Goal: Check status: Check status

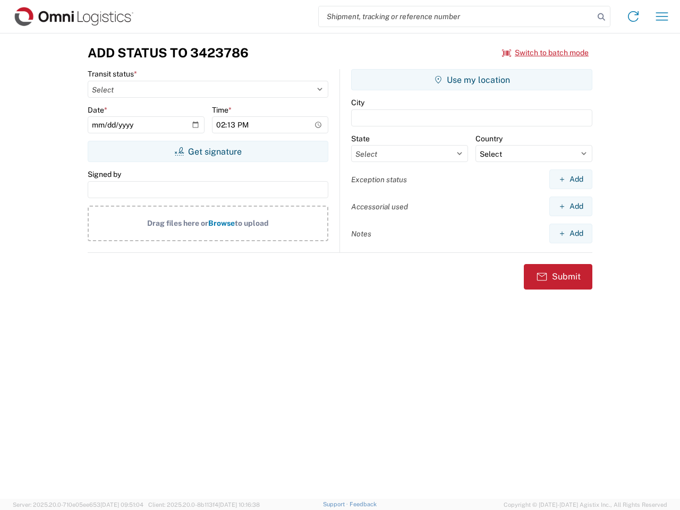
click at [457, 16] on input "search" at bounding box center [456, 16] width 275 height 20
click at [602, 17] on icon at bounding box center [601, 17] width 15 height 15
click at [634, 16] on icon at bounding box center [633, 16] width 17 height 17
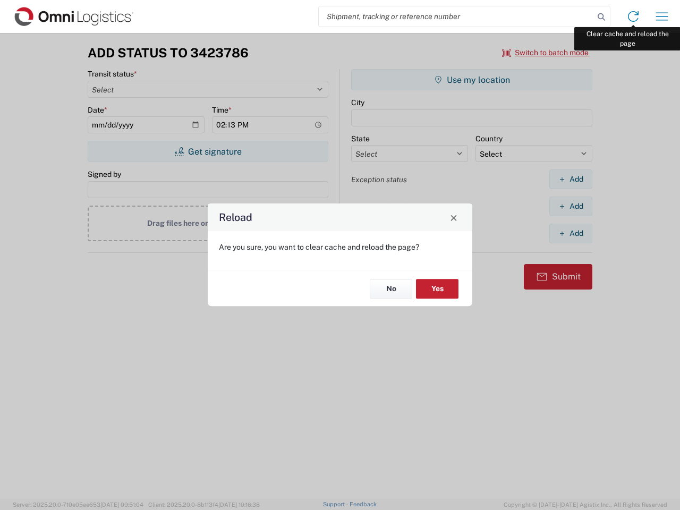
click at [662, 16] on div "Reload Are you sure, you want to clear cache and reload the page? No Yes" at bounding box center [340, 255] width 680 height 510
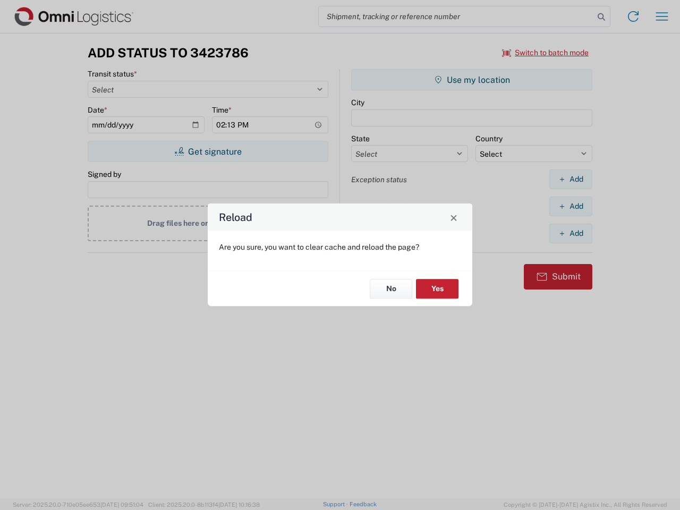
click at [546, 53] on div "Reload Are you sure, you want to clear cache and reload the page? No Yes" at bounding box center [340, 255] width 680 height 510
click at [208, 151] on div "Reload Are you sure, you want to clear cache and reload the page? No Yes" at bounding box center [340, 255] width 680 height 510
click at [472, 80] on div "Reload Are you sure, you want to clear cache and reload the page? No Yes" at bounding box center [340, 255] width 680 height 510
click at [571, 179] on div "Reload Are you sure, you want to clear cache and reload the page? No Yes" at bounding box center [340, 255] width 680 height 510
click at [571, 206] on div "Reload Are you sure, you want to clear cache and reload the page? No Yes" at bounding box center [340, 255] width 680 height 510
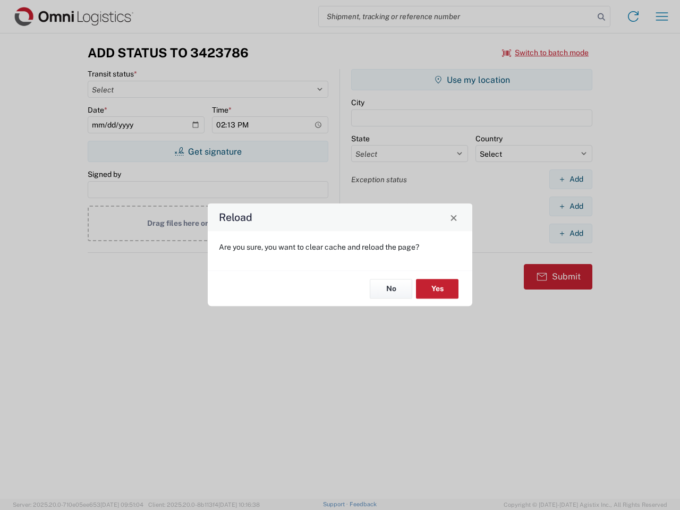
click at [571, 233] on div "Reload Are you sure, you want to clear cache and reload the page? No Yes" at bounding box center [340, 255] width 680 height 510
